Goal: Information Seeking & Learning: Check status

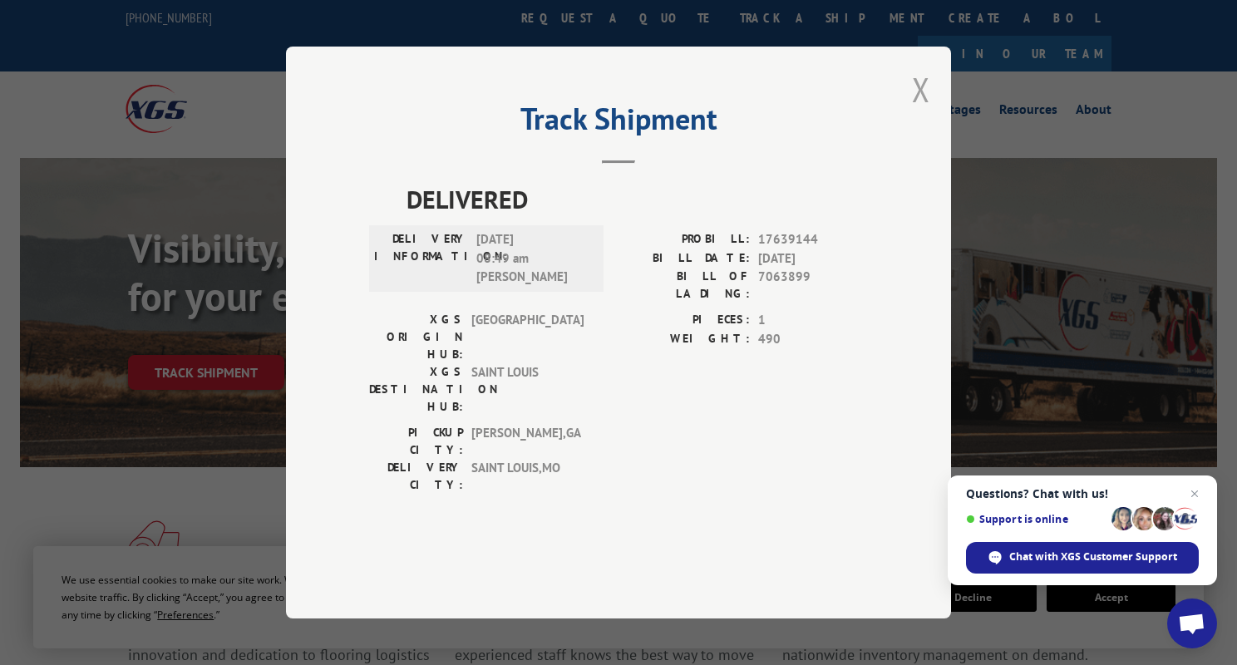
click at [915, 111] on button "Close modal" at bounding box center [921, 89] width 18 height 44
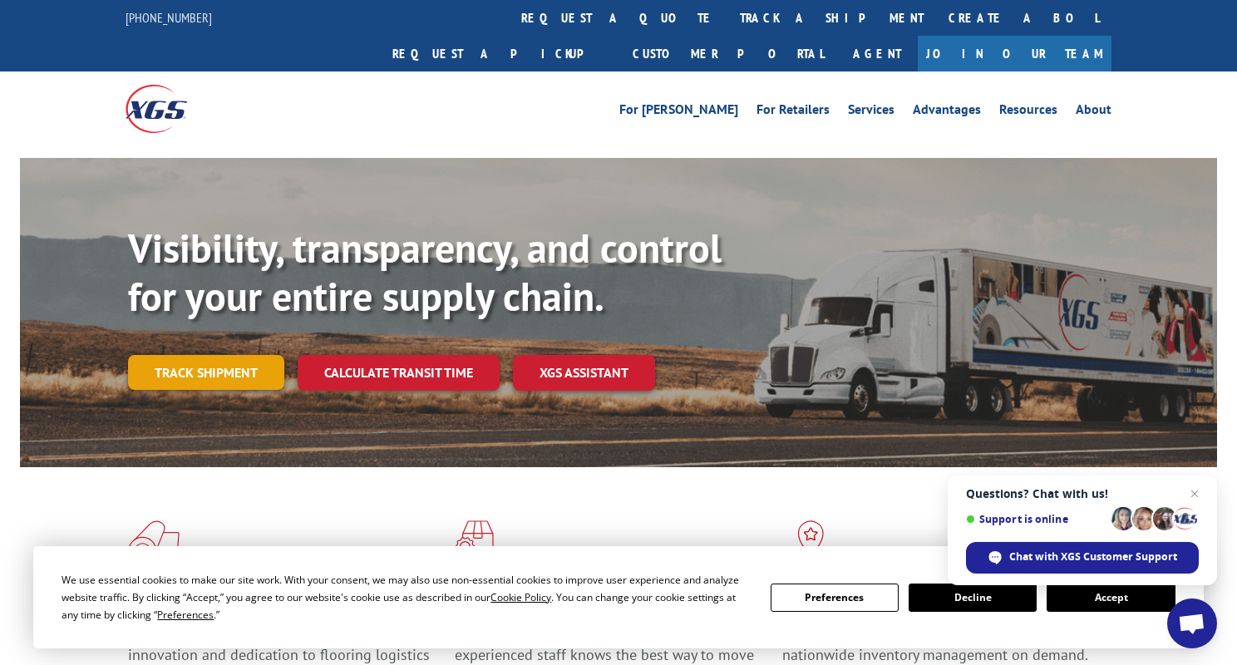
click at [199, 355] on link "Track shipment" at bounding box center [206, 372] width 156 height 35
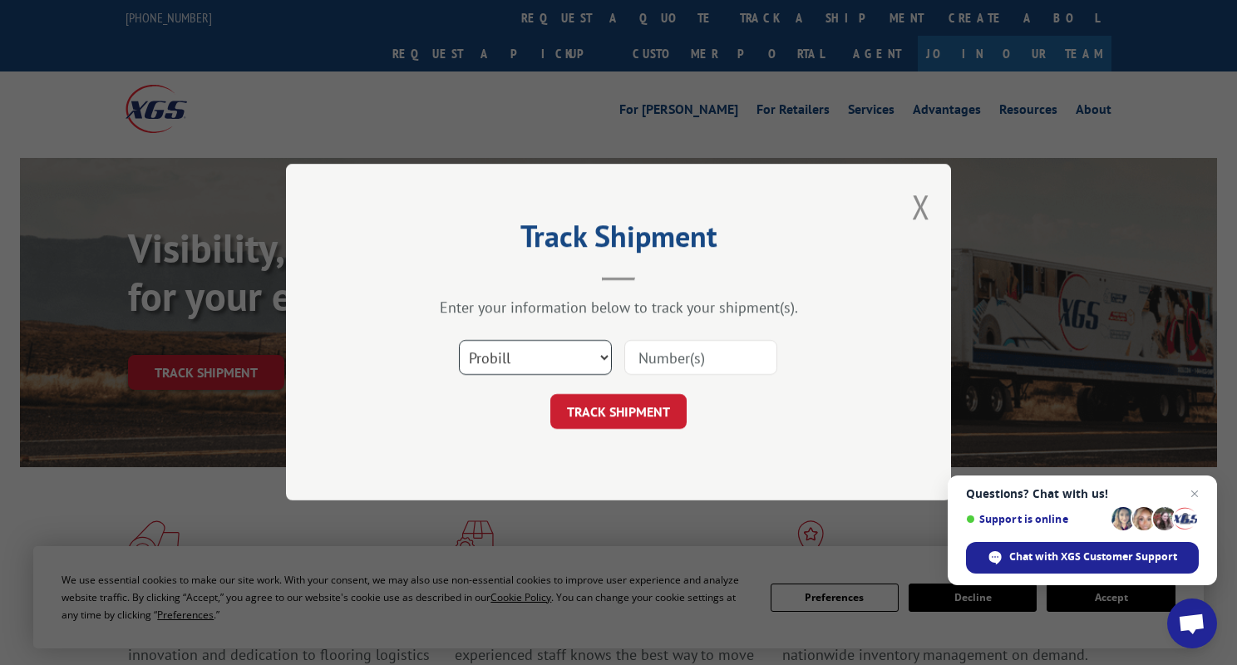
click at [484, 356] on select "Select category... Probill BOL PO" at bounding box center [535, 358] width 153 height 35
select select "bol"
click at [459, 341] on select "Select category... Probill BOL PO" at bounding box center [535, 358] width 153 height 35
paste input "7076189"
type input "7076189"
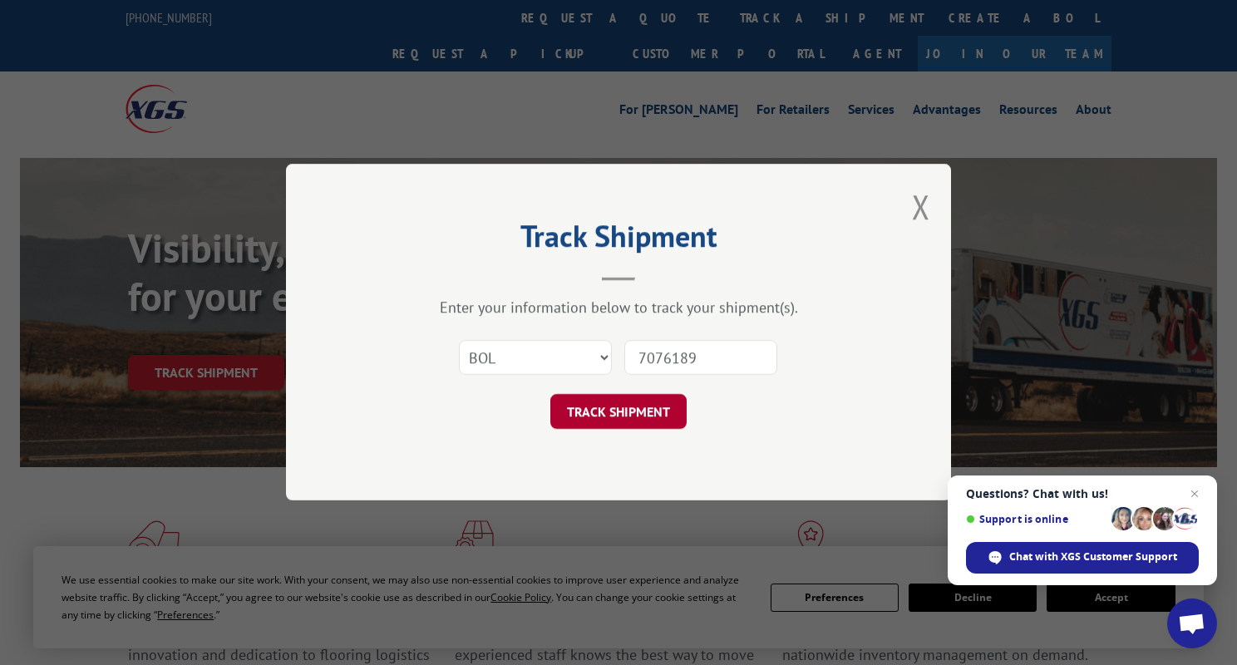
click at [633, 414] on button "TRACK SHIPMENT" at bounding box center [618, 412] width 136 height 35
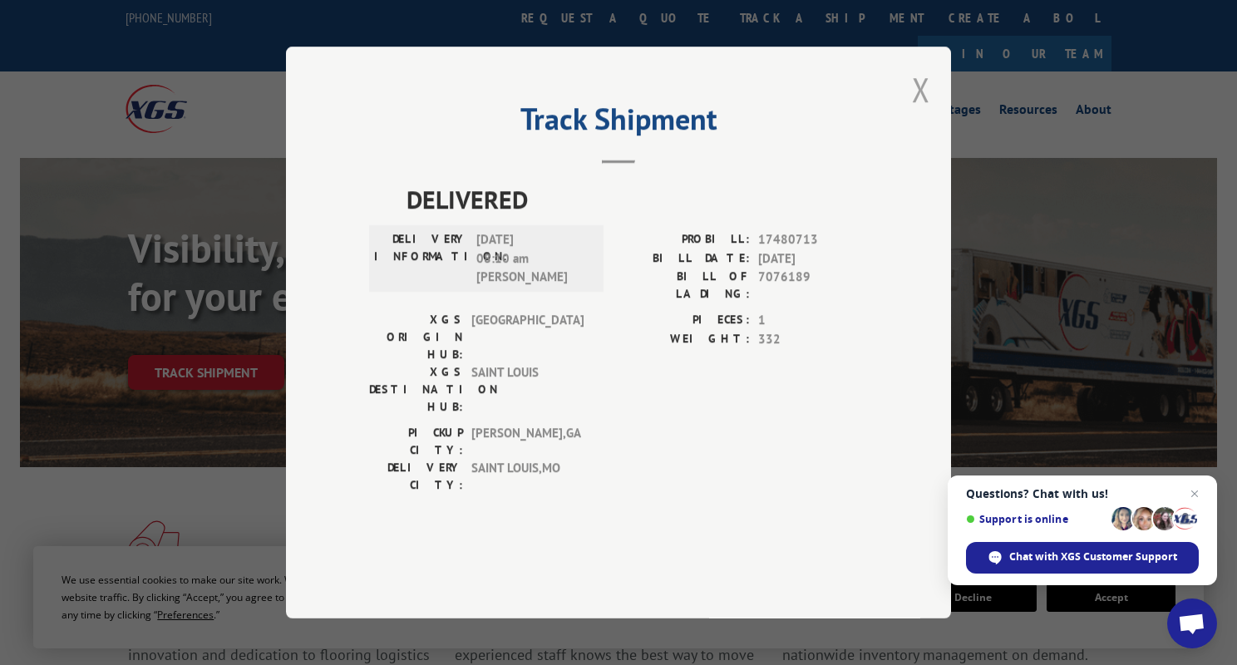
click at [927, 111] on button "Close modal" at bounding box center [921, 89] width 18 height 44
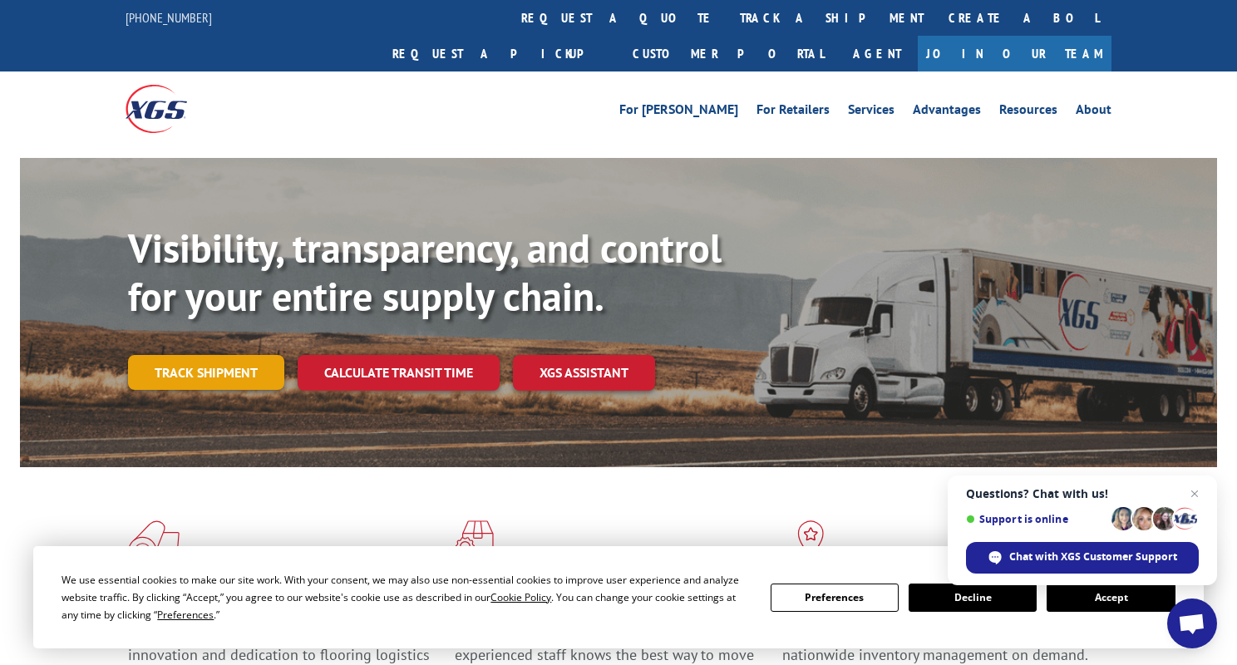
click at [223, 355] on link "Track shipment" at bounding box center [206, 372] width 156 height 35
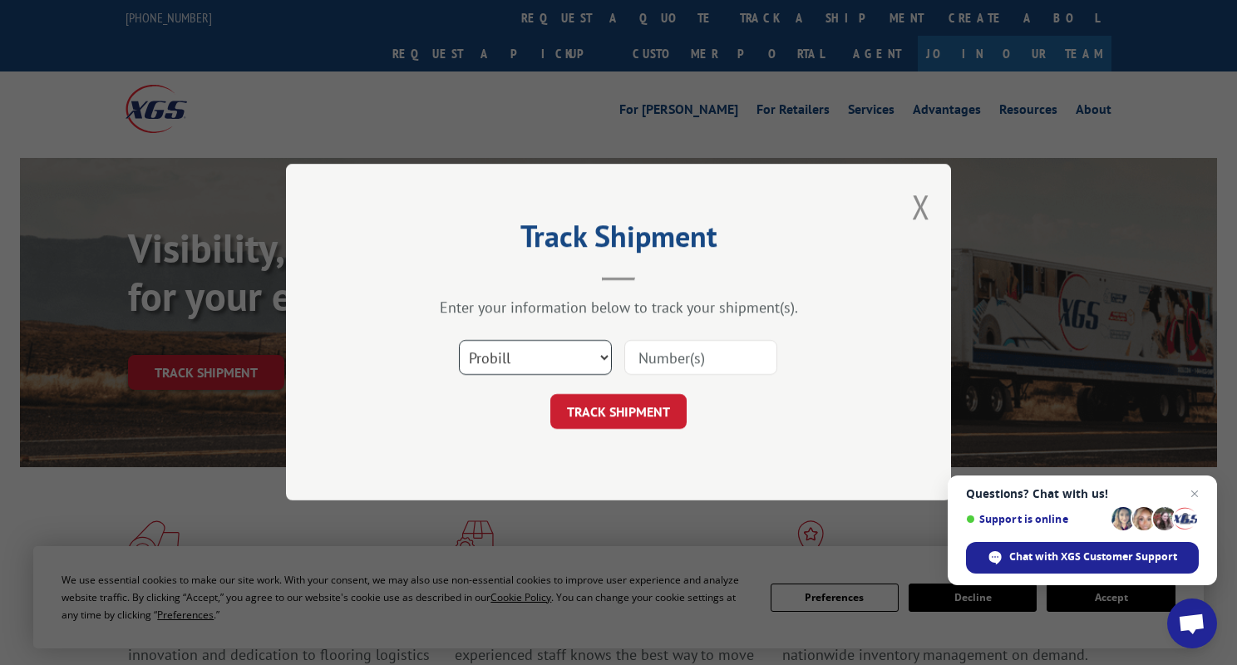
click at [546, 357] on select "Select category... Probill BOL PO" at bounding box center [535, 358] width 153 height 35
select select "bol"
click at [459, 341] on select "Select category... Probill BOL PO" at bounding box center [535, 358] width 153 height 35
paste input "7074970"
type input "7074970"
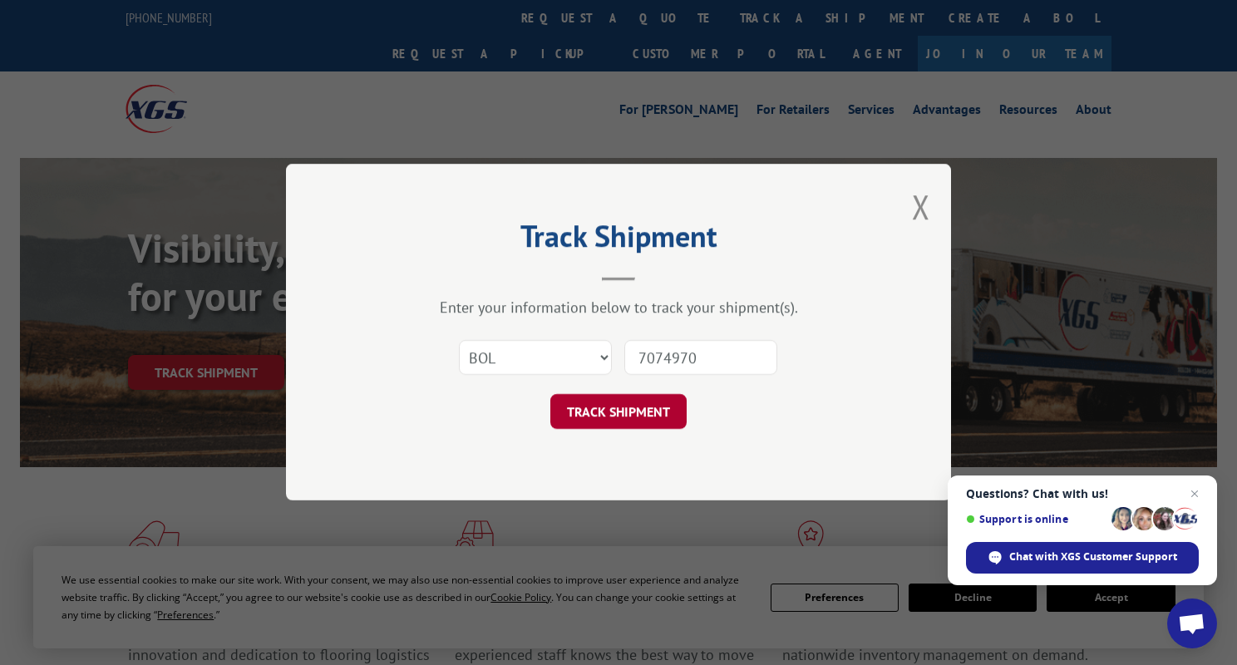
click at [625, 412] on button "TRACK SHIPMENT" at bounding box center [618, 412] width 136 height 35
